Goal: Task Accomplishment & Management: Manage account settings

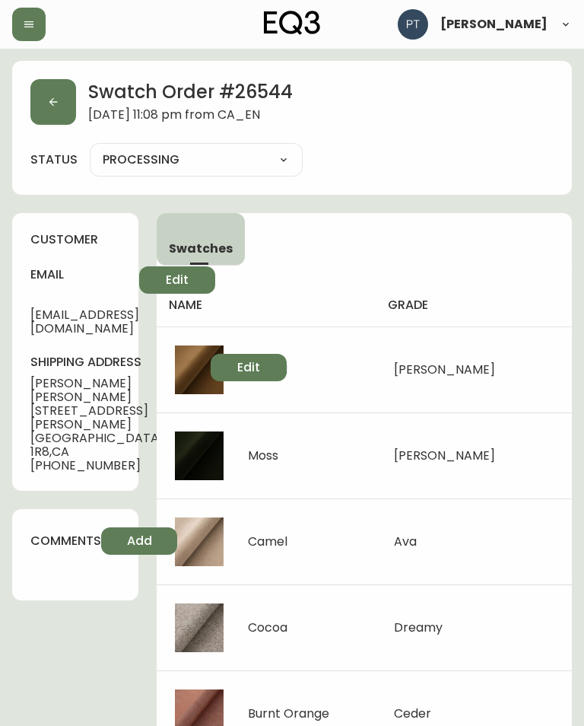
click at [56, 102] on icon "button" at bounding box center [53, 102] width 8 height 8
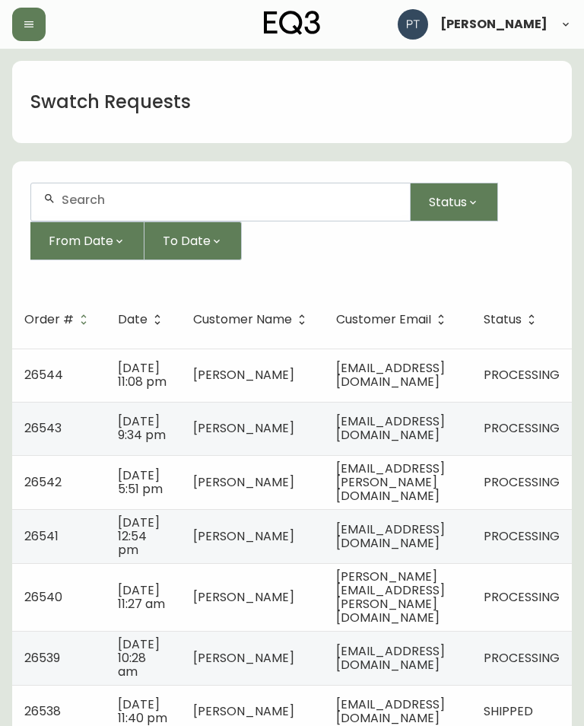
click at [427, 443] on span "[EMAIL_ADDRESS][DOMAIN_NAME]" at bounding box center [390, 427] width 109 height 31
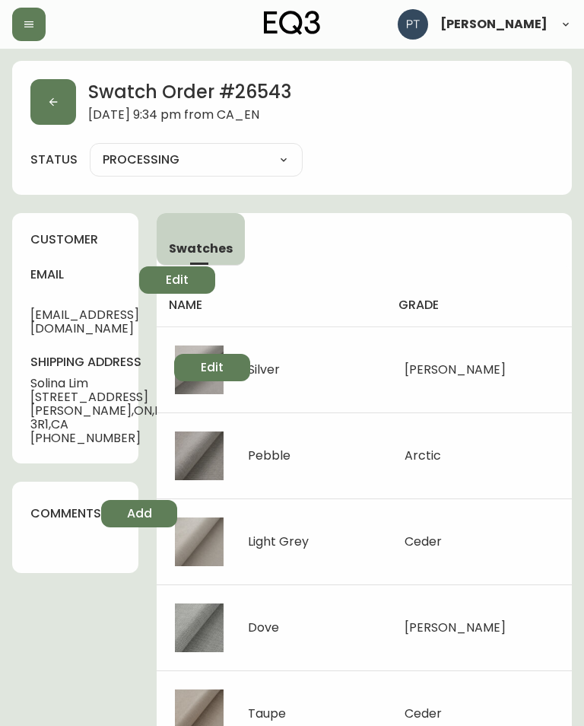
click at [53, 84] on button "button" at bounding box center [53, 102] width 46 height 46
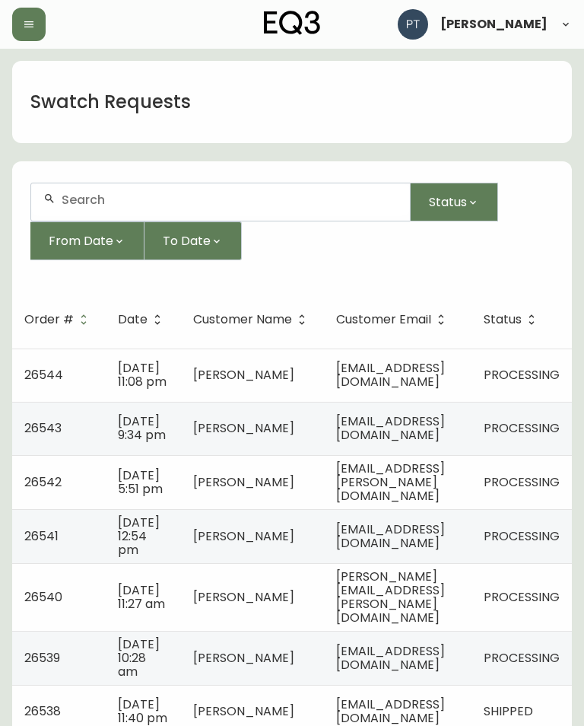
click at [430, 504] on span "[EMAIL_ADDRESS][PERSON_NAME][DOMAIN_NAME]" at bounding box center [390, 481] width 109 height 45
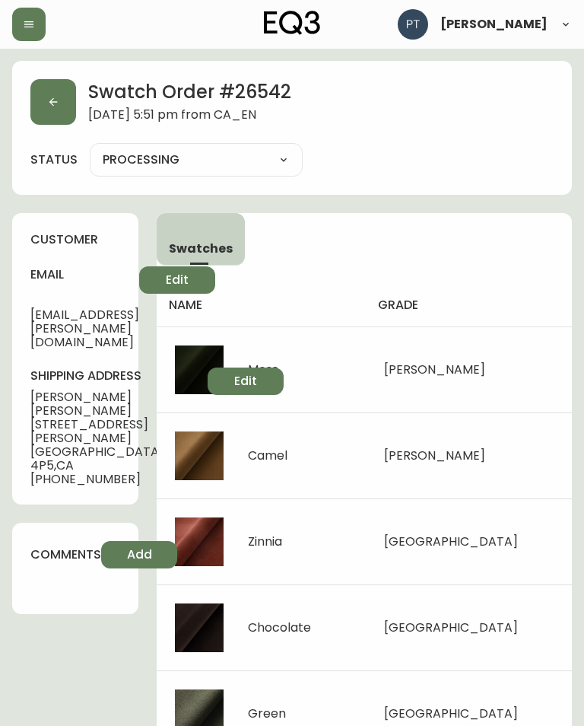
click at [54, 97] on icon "button" at bounding box center [53, 102] width 12 height 12
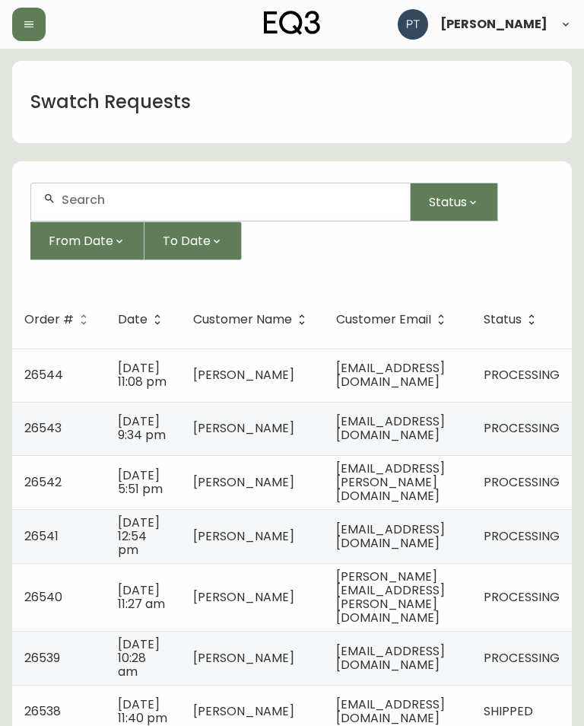
click at [445, 551] on span "[EMAIL_ADDRESS][DOMAIN_NAME]" at bounding box center [390, 535] width 109 height 31
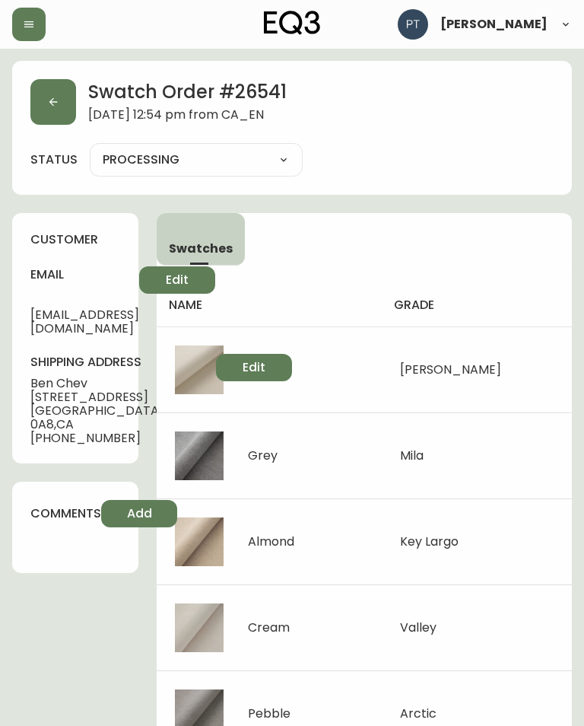
click at [62, 106] on button "button" at bounding box center [53, 102] width 46 height 46
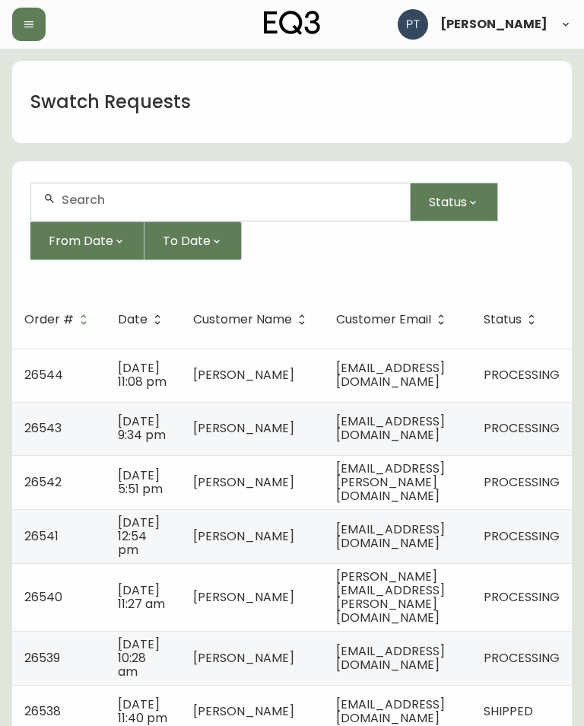
click at [445, 626] on span "[PERSON_NAME][EMAIL_ADDRESS][PERSON_NAME][DOMAIN_NAME]" at bounding box center [390, 596] width 109 height 59
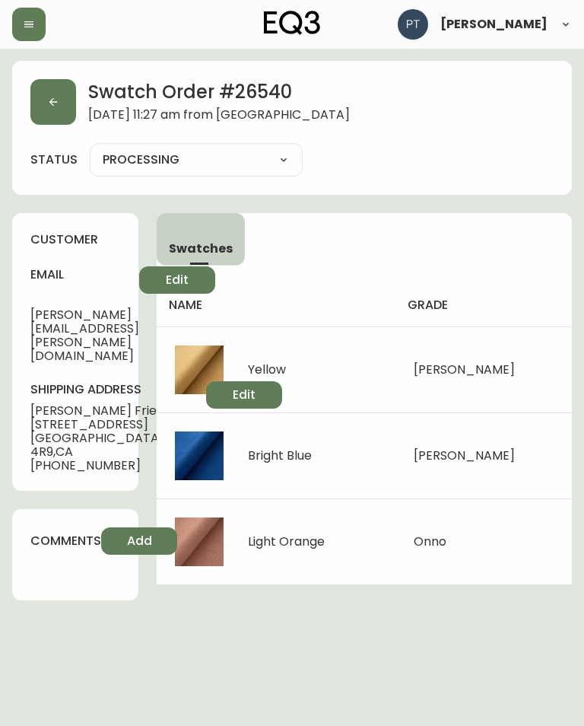
click at [59, 82] on button "button" at bounding box center [53, 102] width 46 height 46
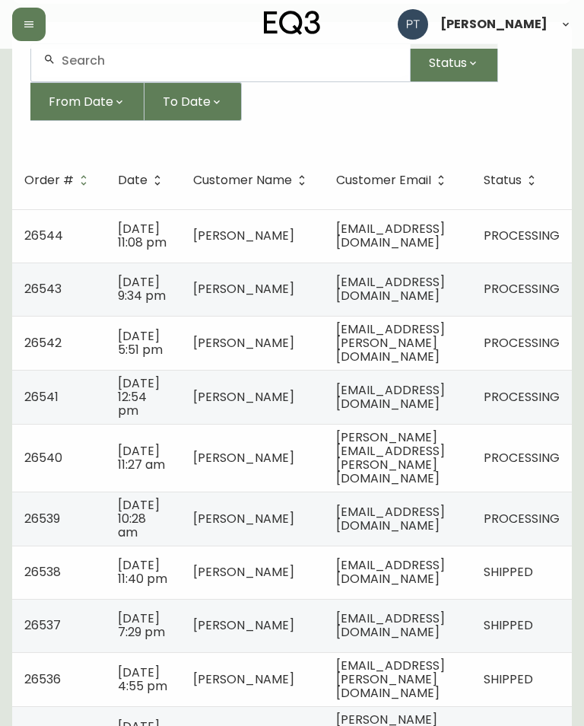
scroll to position [0, 95]
click at [405, 545] on td "[EMAIL_ADDRESS][DOMAIN_NAME]" at bounding box center [398, 518] width 148 height 54
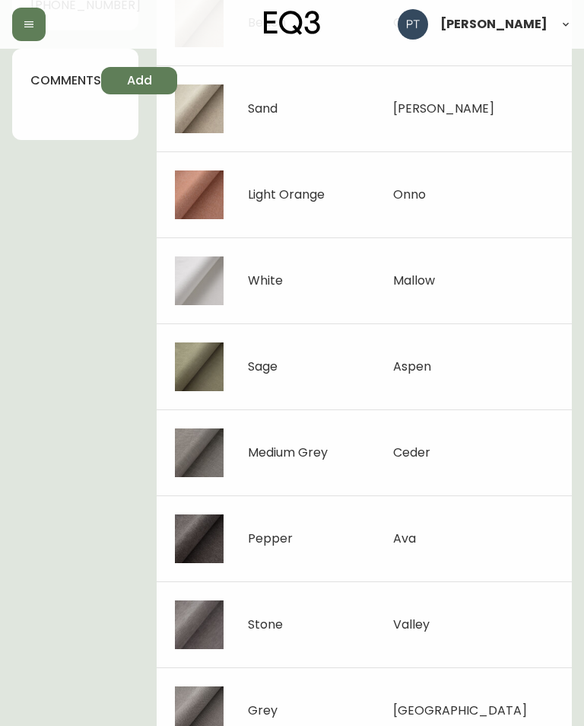
scroll to position [437, 0]
